Goal: Task Accomplishment & Management: Manage account settings

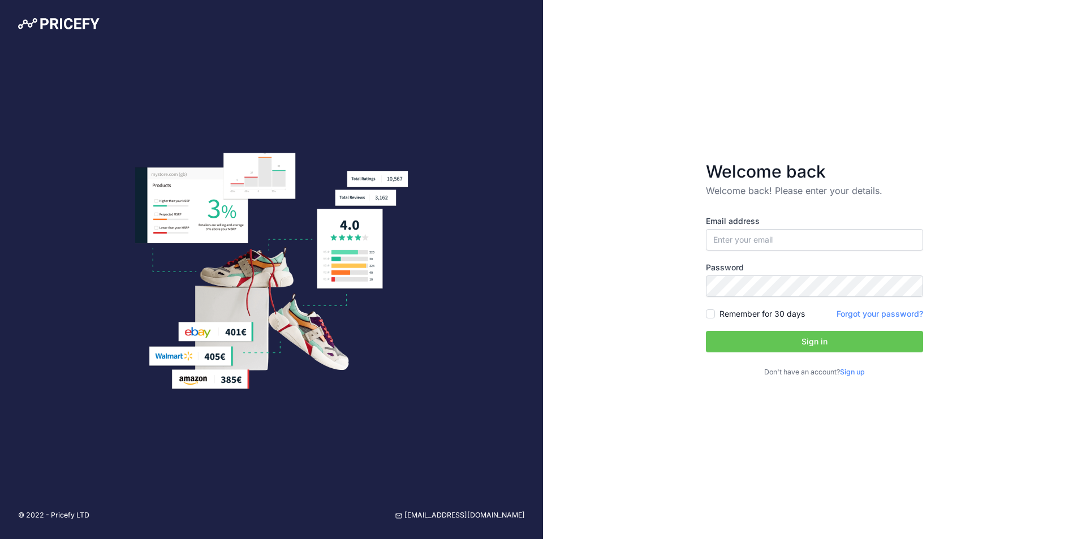
click at [784, 338] on button "Sign in" at bounding box center [814, 342] width 217 height 22
type input "[EMAIL_ADDRESS][DOMAIN_NAME]"
click at [833, 345] on button "Sign in" at bounding box center [814, 342] width 217 height 22
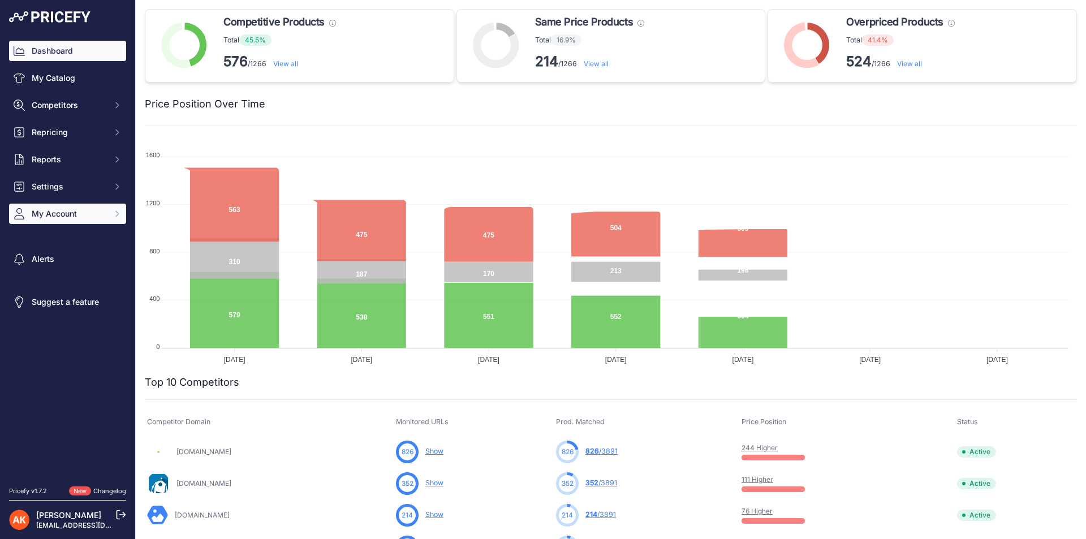
click at [83, 218] on span "My Account" at bounding box center [69, 213] width 74 height 11
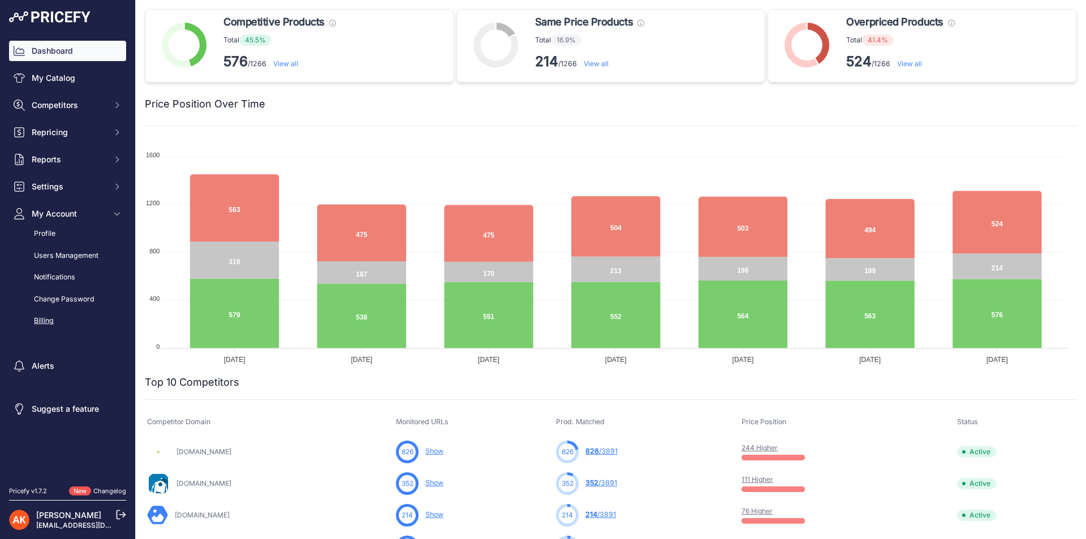
click at [50, 328] on link "Billing" at bounding box center [67, 321] width 117 height 20
